Goal: Obtain resource: Obtain resource

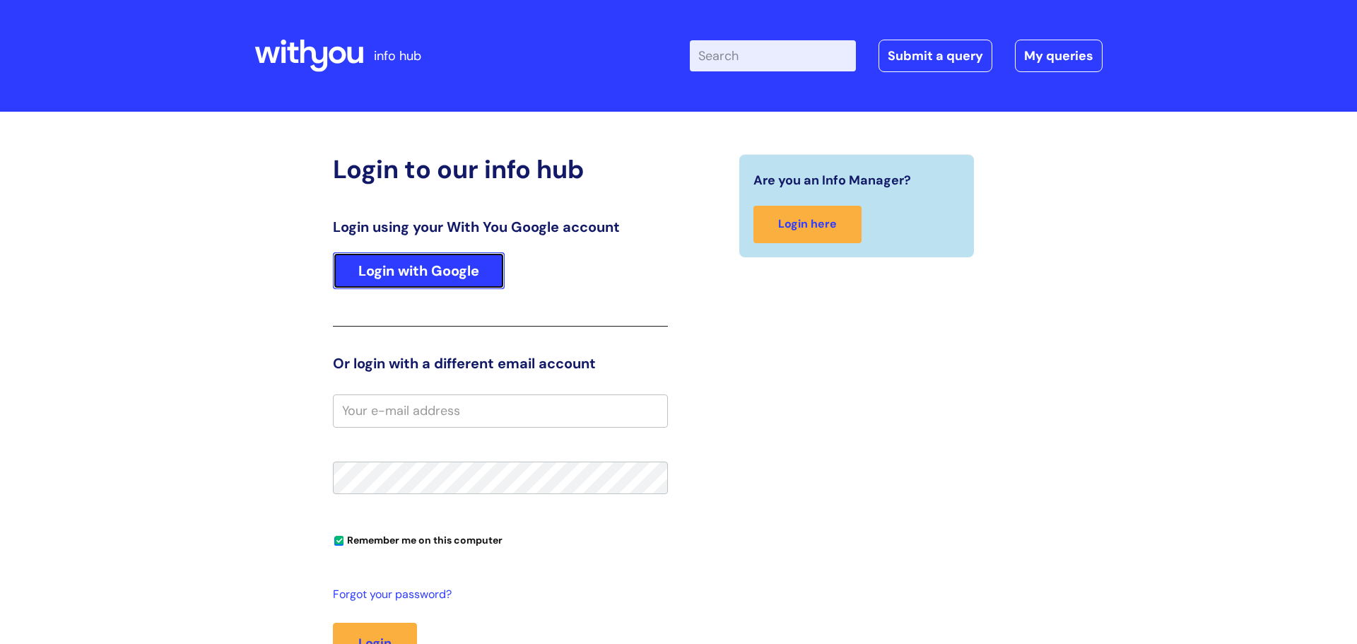
click at [430, 276] on link "Login with Google" at bounding box center [419, 270] width 172 height 37
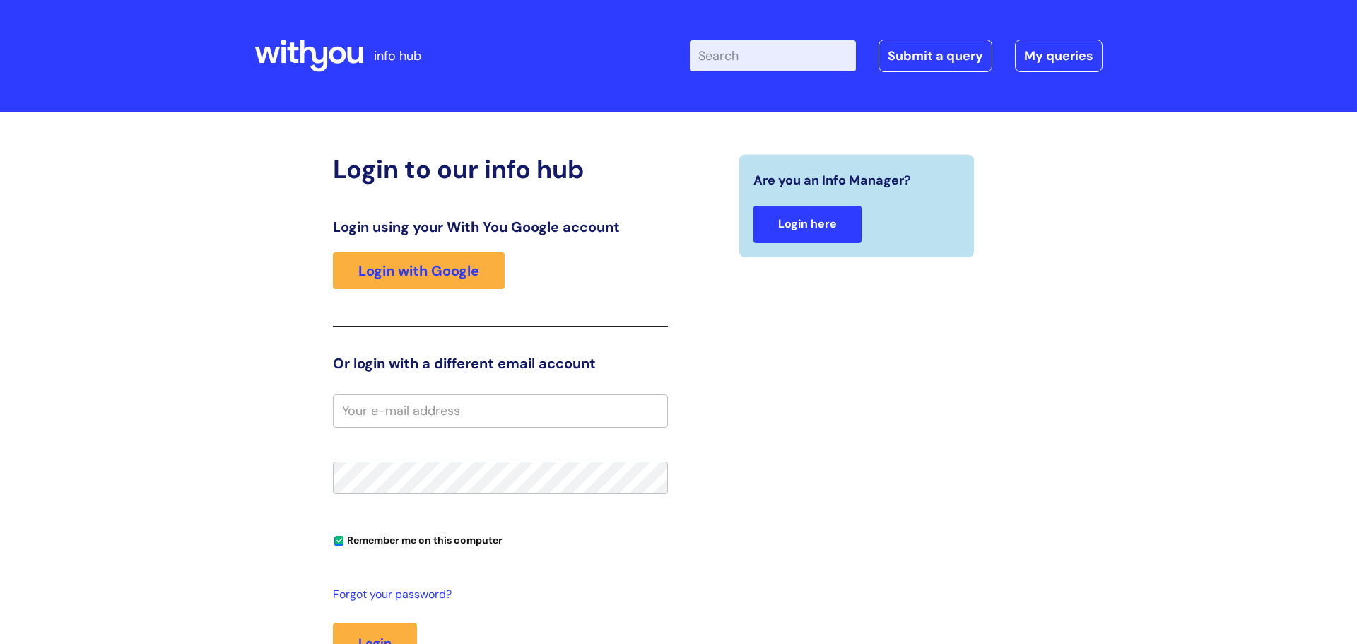
click at [739, 231] on link "Login here" at bounding box center [807, 224] width 108 height 37
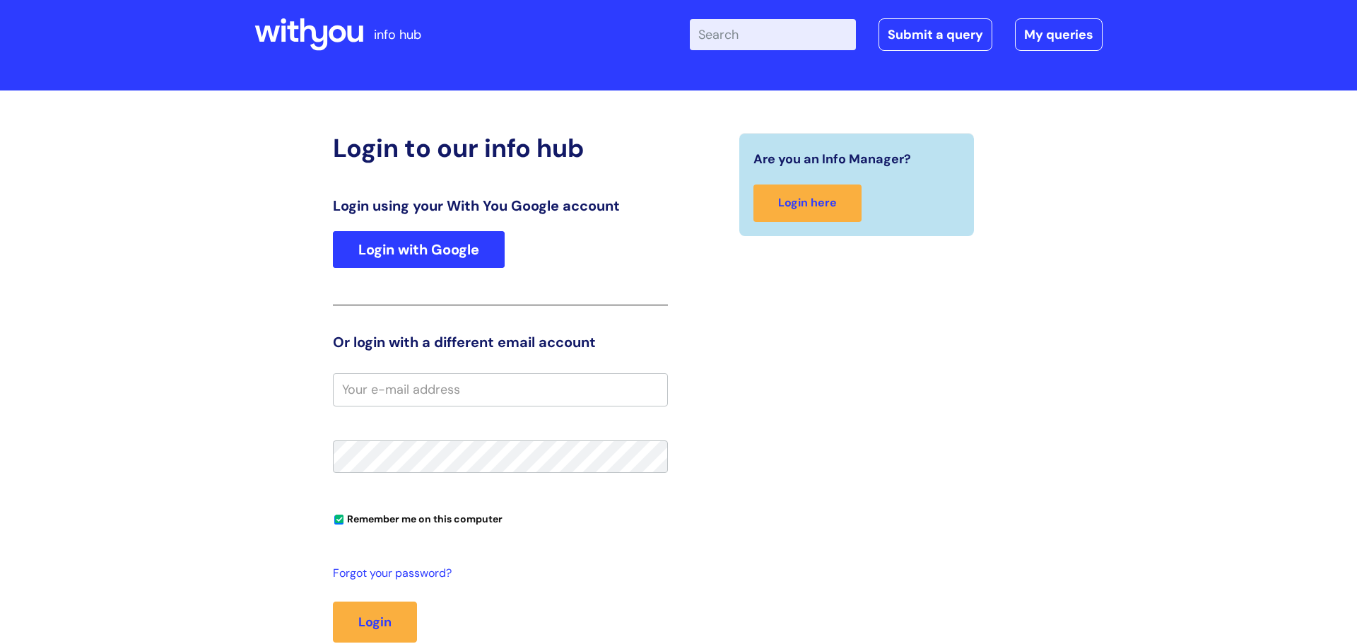
scroll to position [22, 0]
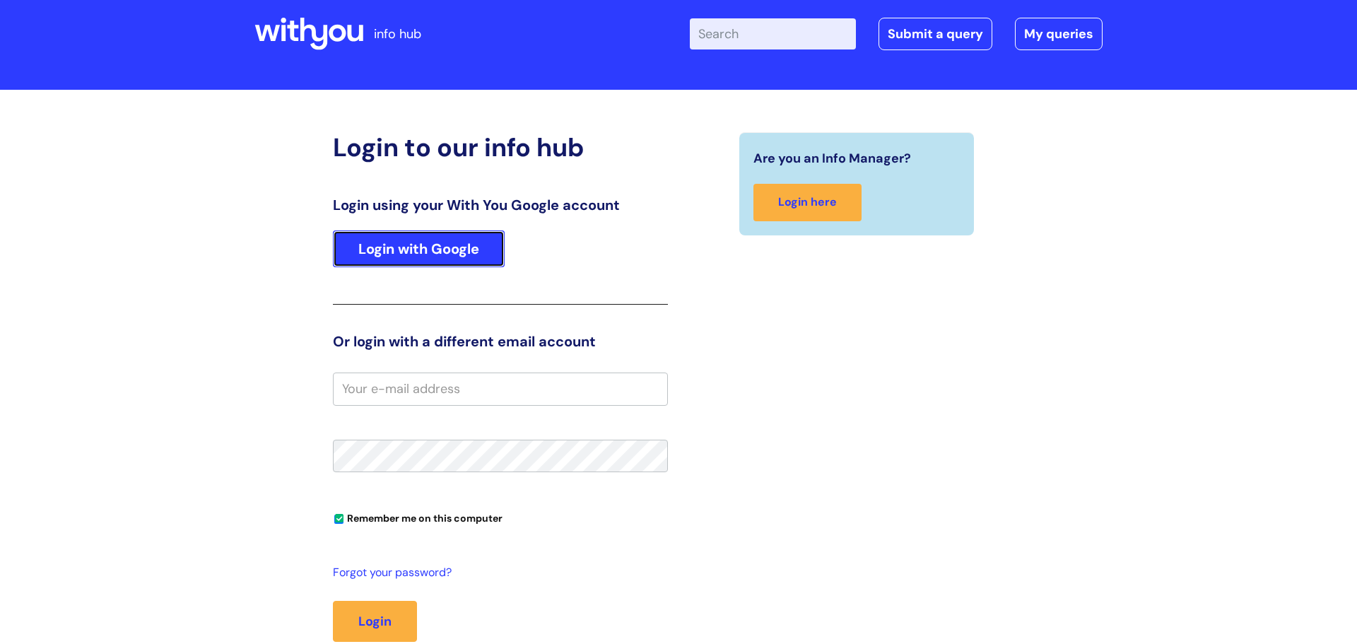
click at [367, 260] on link "Login with Google" at bounding box center [419, 248] width 172 height 37
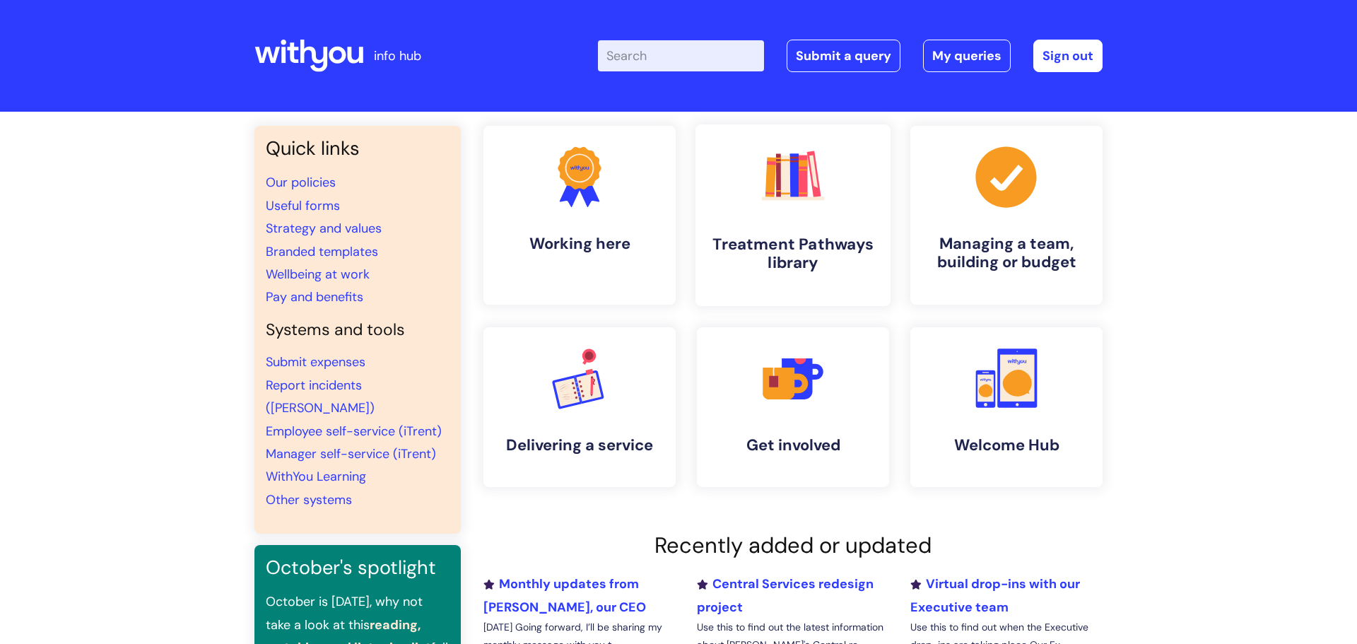
click at [748, 259] on h4 "Treatment Pathways library" at bounding box center [793, 254] width 172 height 38
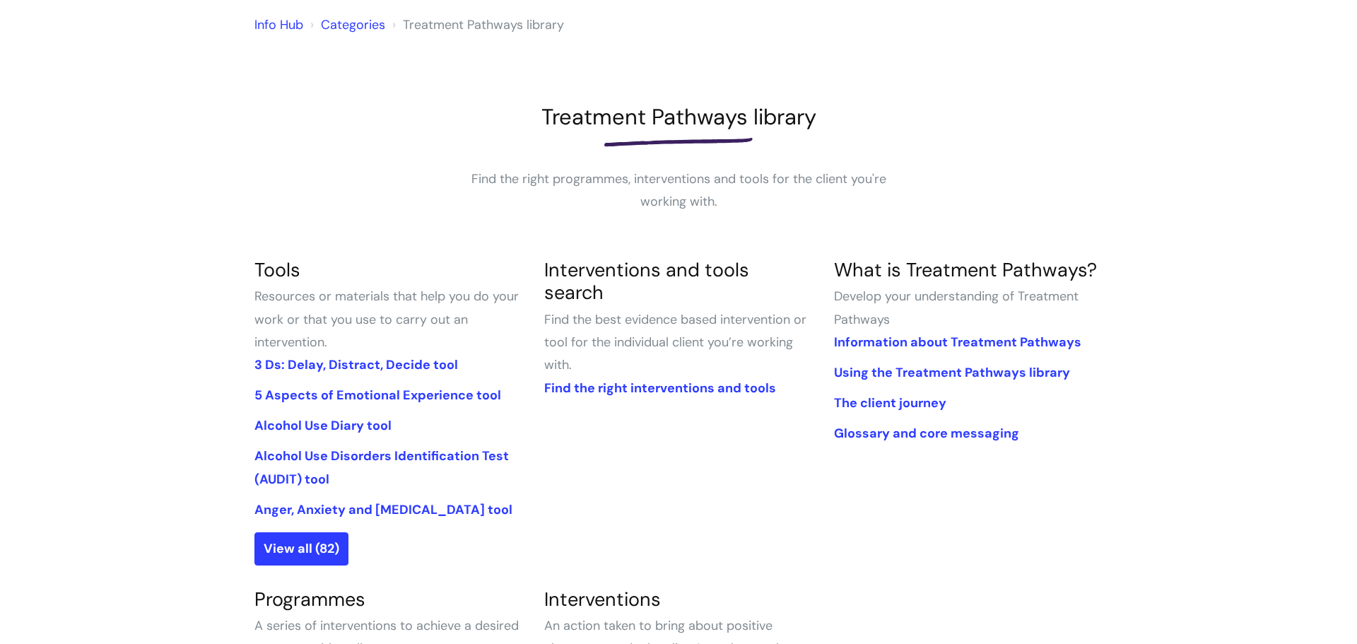
scroll to position [120, 0]
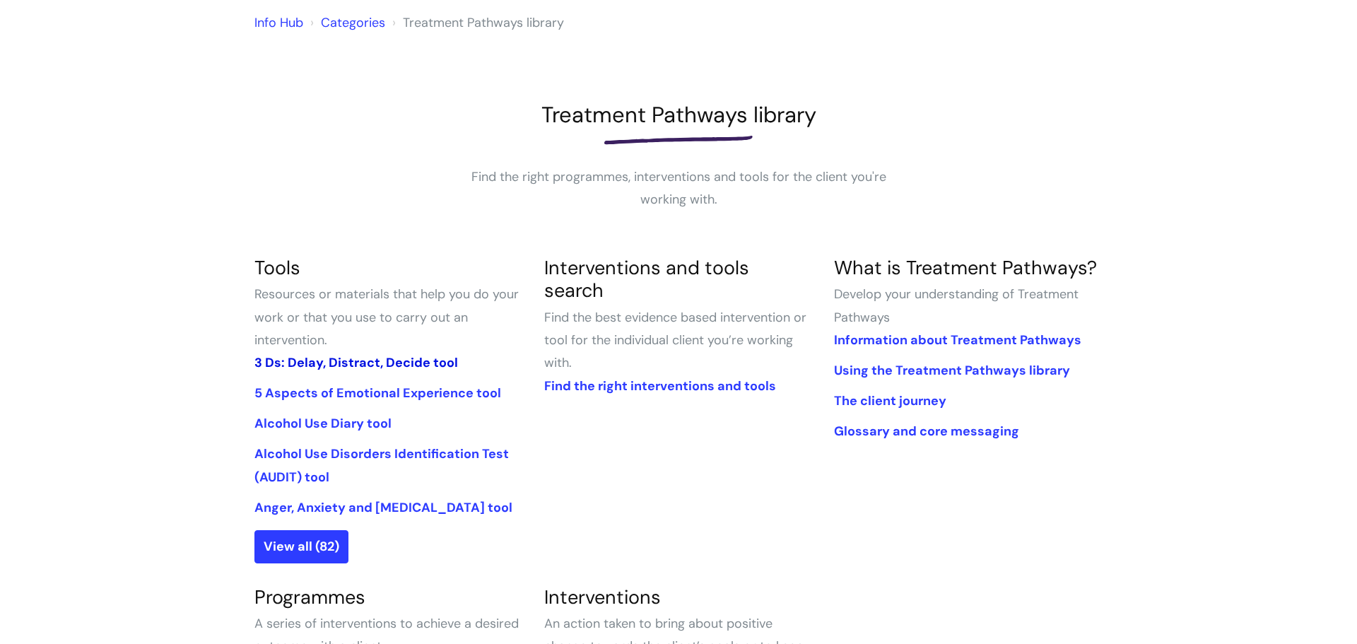
click at [342, 368] on link "3 Ds: Delay, Distract, Decide tool" at bounding box center [355, 362] width 203 height 17
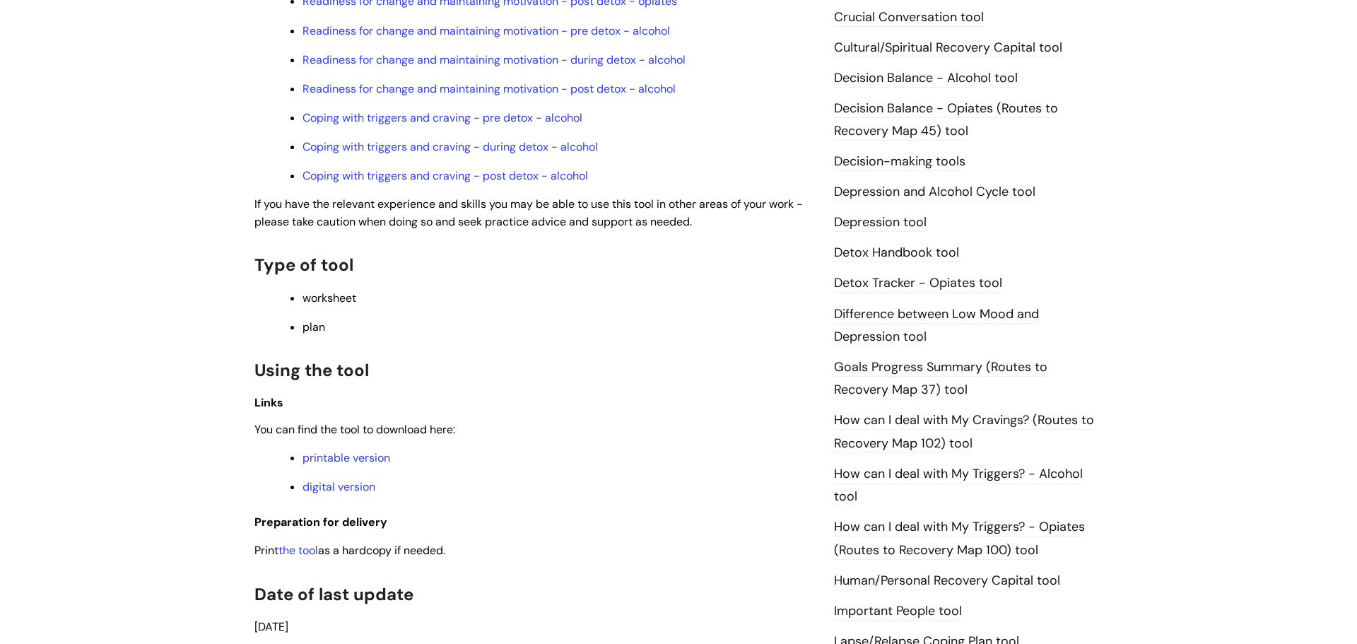
scroll to position [639, 0]
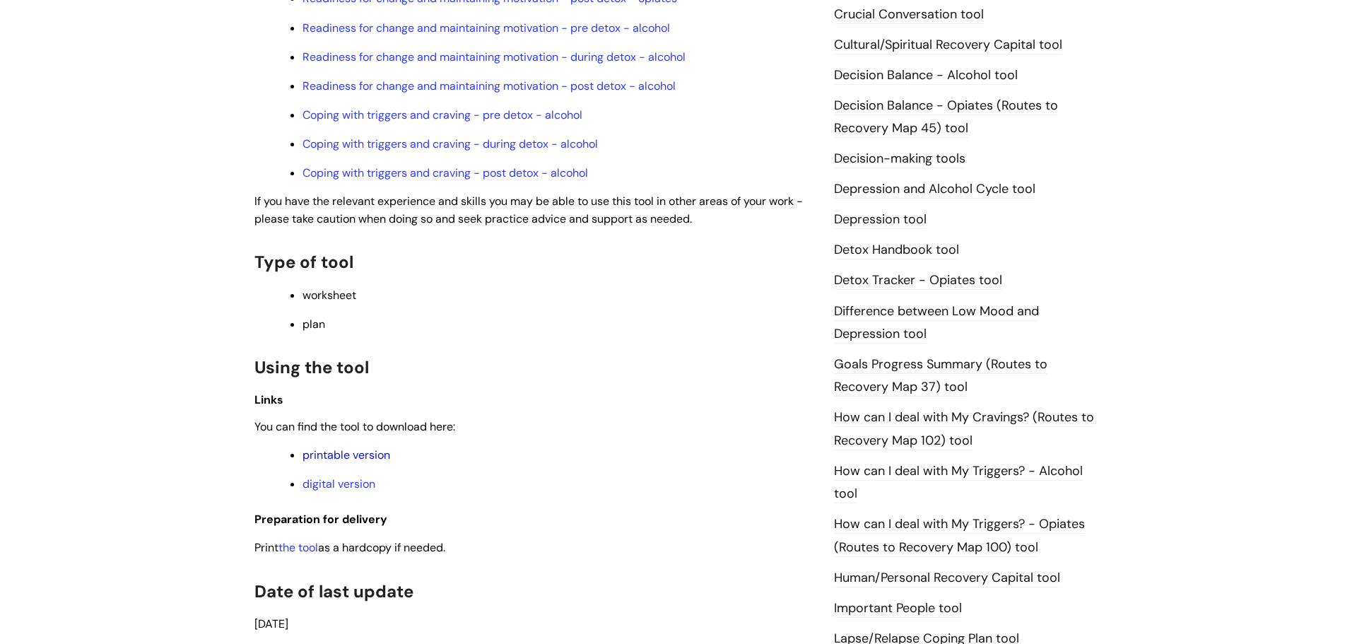
click at [349, 456] on link "printable version" at bounding box center [346, 454] width 88 height 15
